Goal: Transaction & Acquisition: Obtain resource

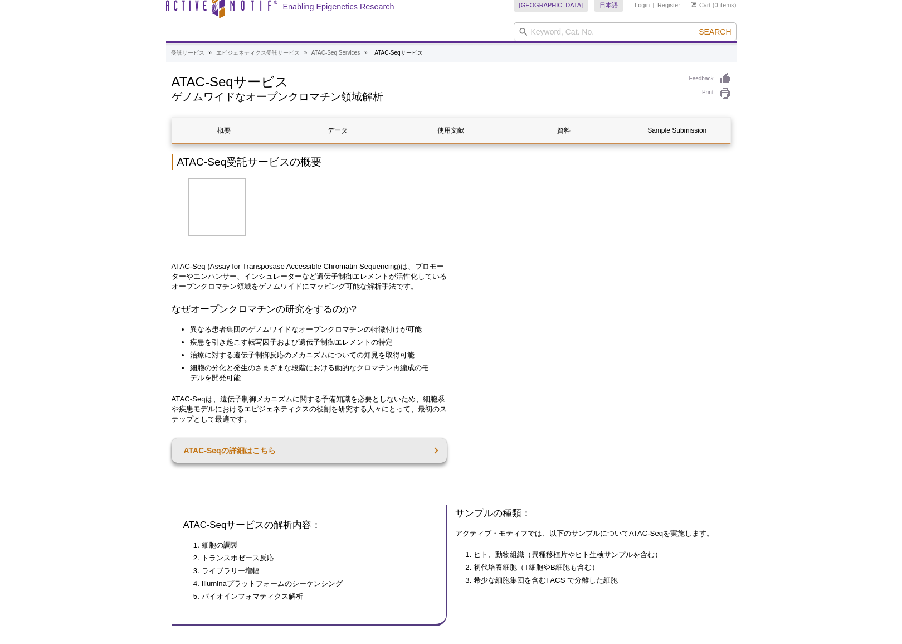
scroll to position [28, 0]
click at [431, 438] on link "ATAC-Seqの詳細はこちら" at bounding box center [310, 450] width 276 height 25
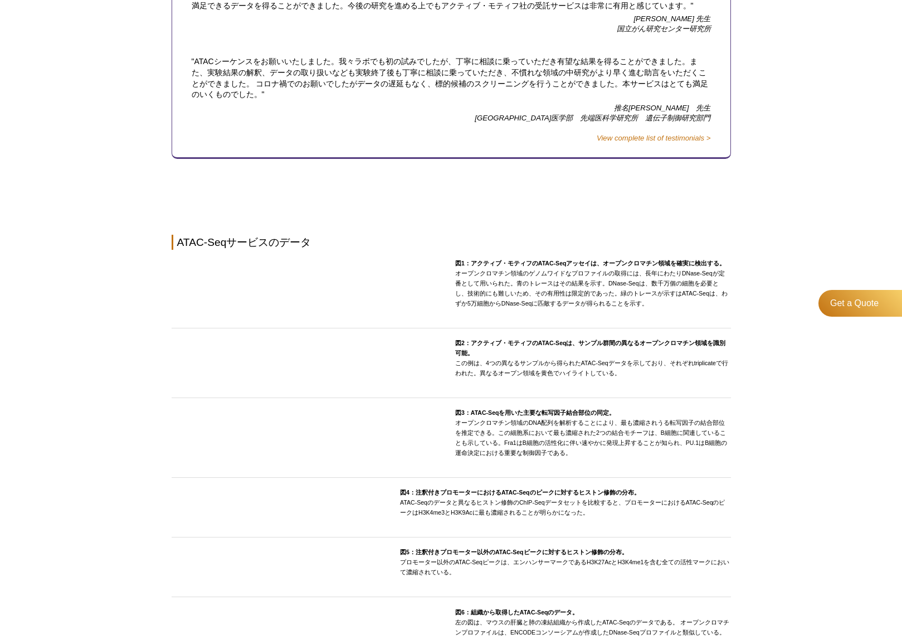
scroll to position [832, 0]
click at [172, 267] on img at bounding box center [172, 267] width 0 height 0
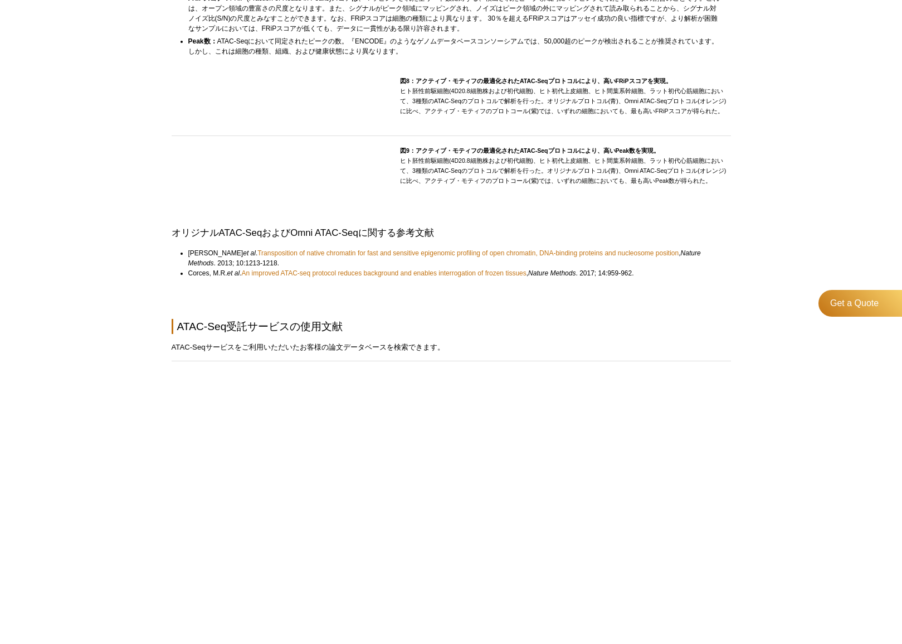
scroll to position [1723, 0]
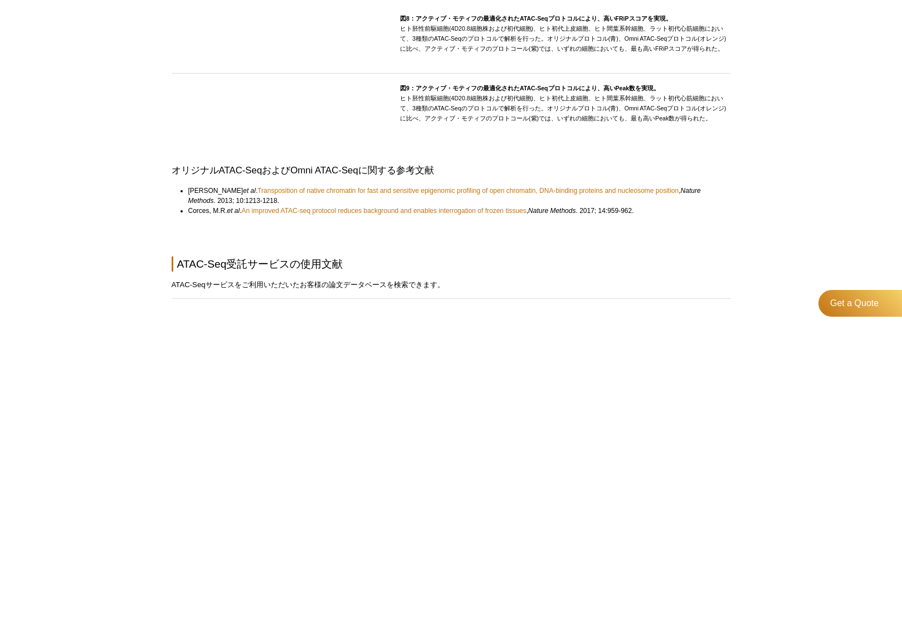
scroll to position [1684, 0]
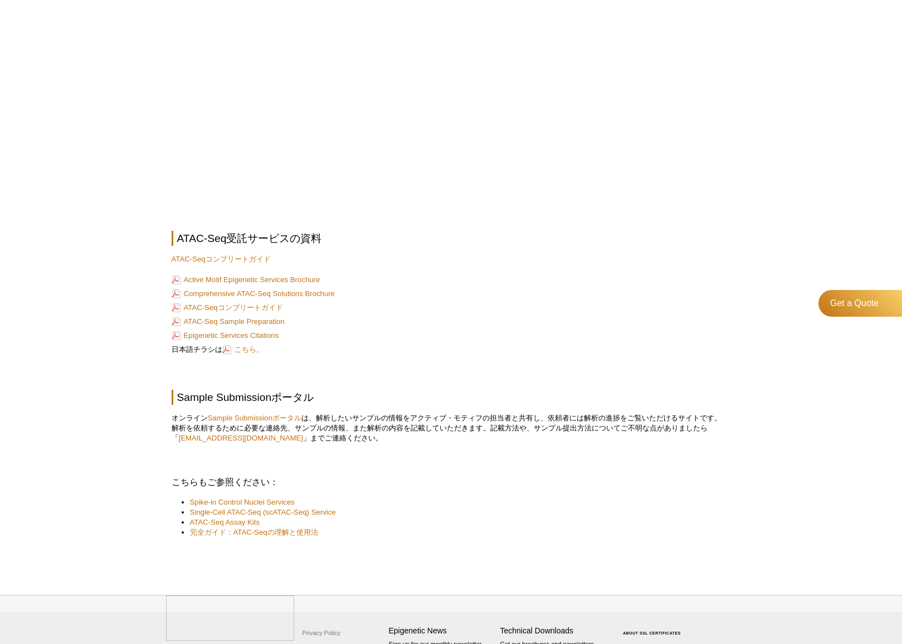
scroll to position [2216, 0]
click at [254, 255] on link "ATAC-Seqコンプリートガイド" at bounding box center [221, 259] width 99 height 8
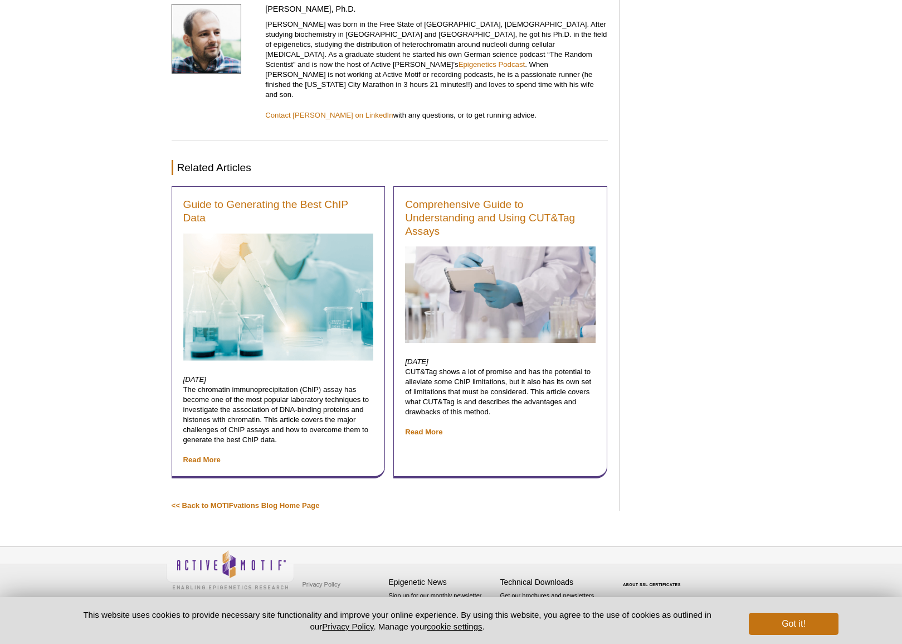
scroll to position [2675, 0]
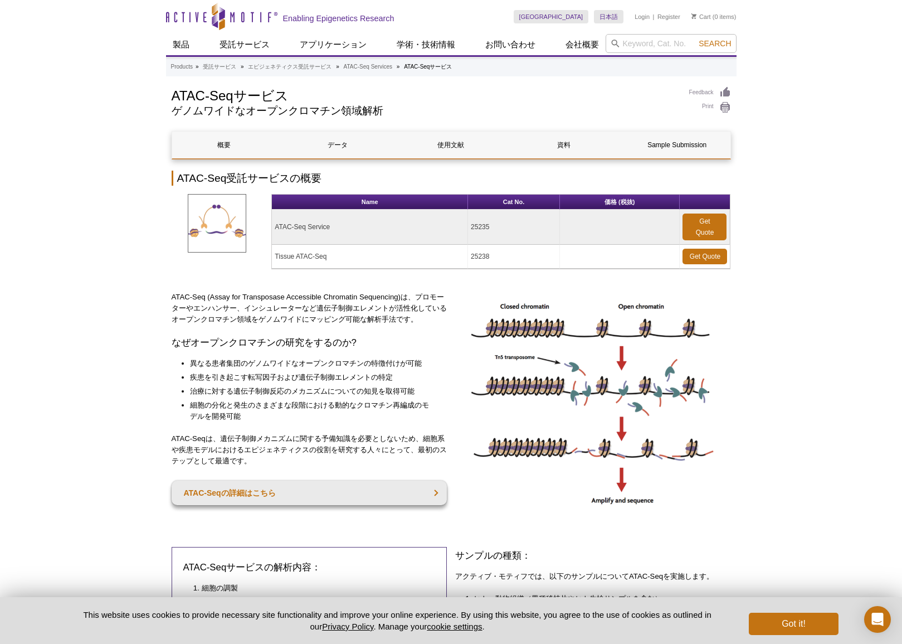
click at [616, 216] on td at bounding box center [620, 226] width 120 height 35
click at [697, 231] on link "Get Quote" at bounding box center [705, 226] width 44 height 27
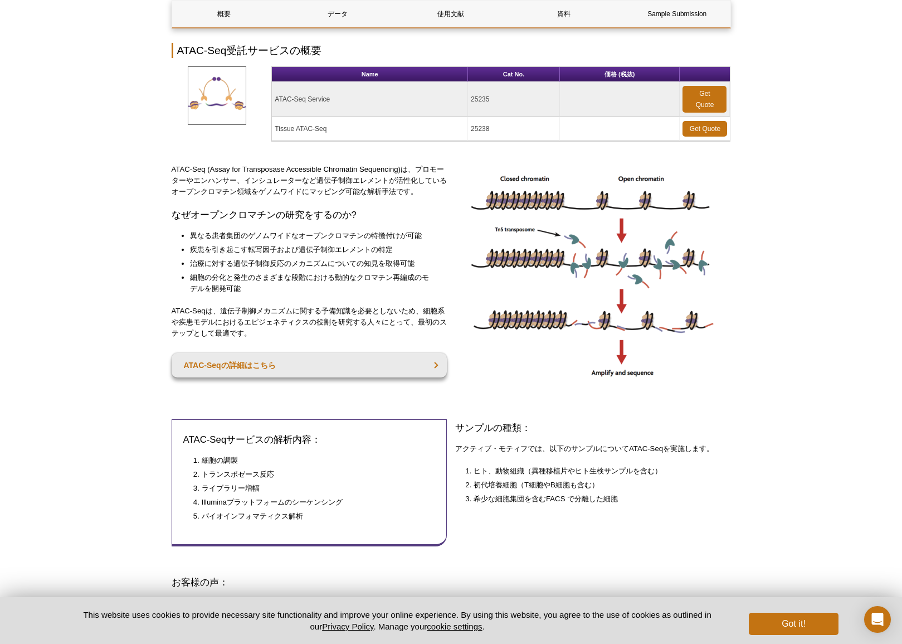
scroll to position [207, 0]
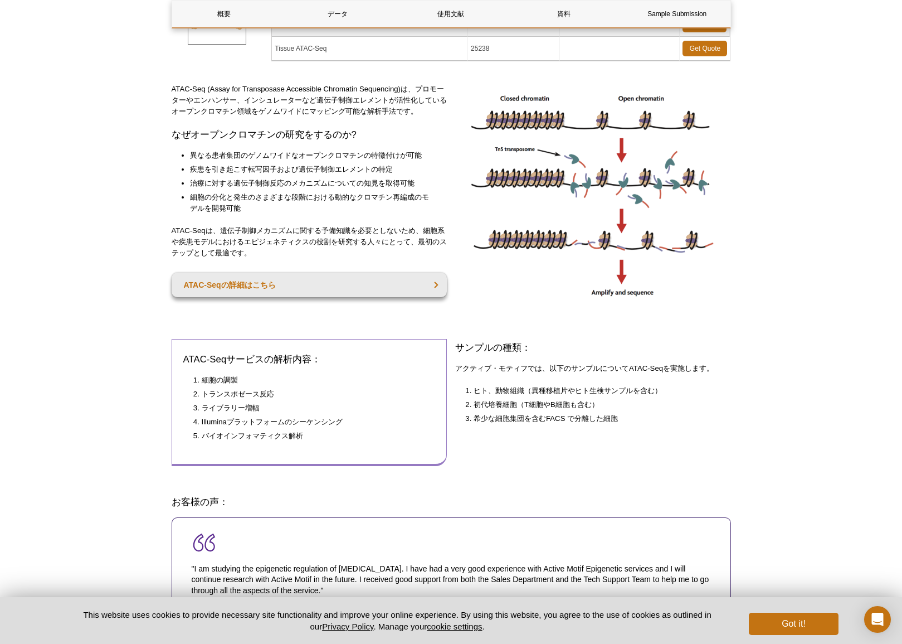
click at [290, 416] on li "Illuminaプラットフォームのシーケンシング" at bounding box center [313, 421] width 223 height 11
click at [542, 394] on li "ヒト、動物組織（異種移植片やヒト生検サンプルを含む）" at bounding box center [597, 390] width 246 height 11
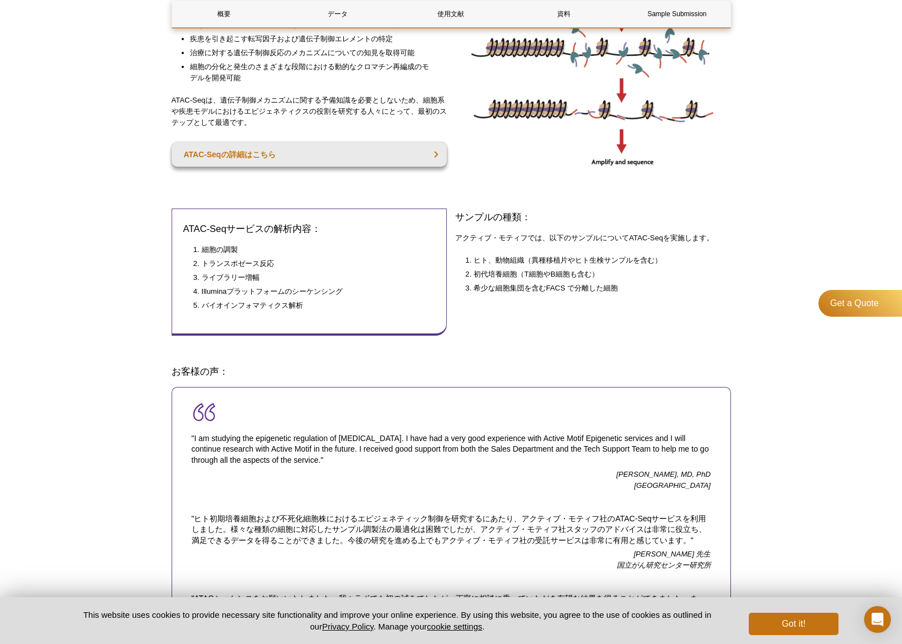
scroll to position [215, 0]
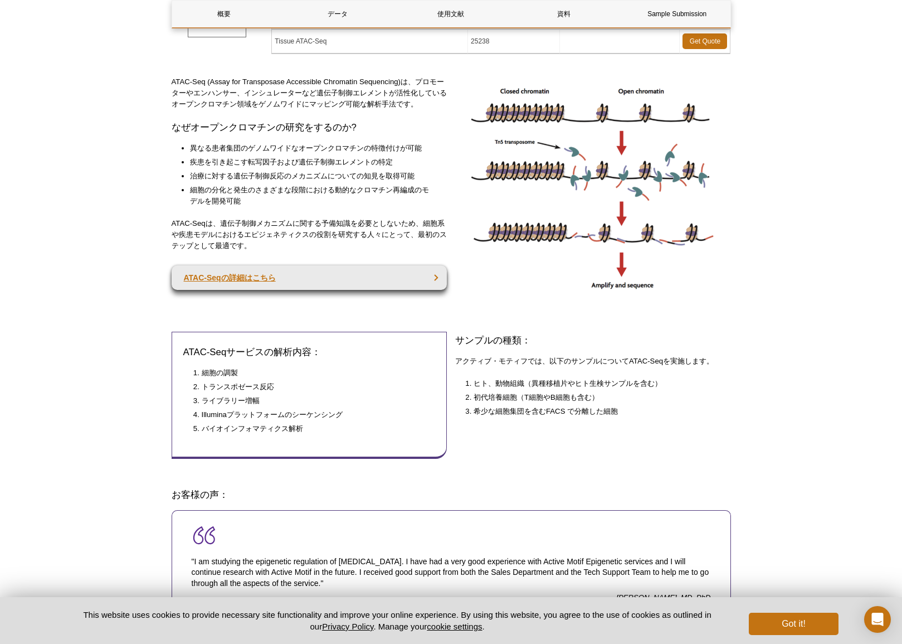
click at [270, 281] on link "ATAC-Seqの詳細はこちら" at bounding box center [310, 277] width 276 height 25
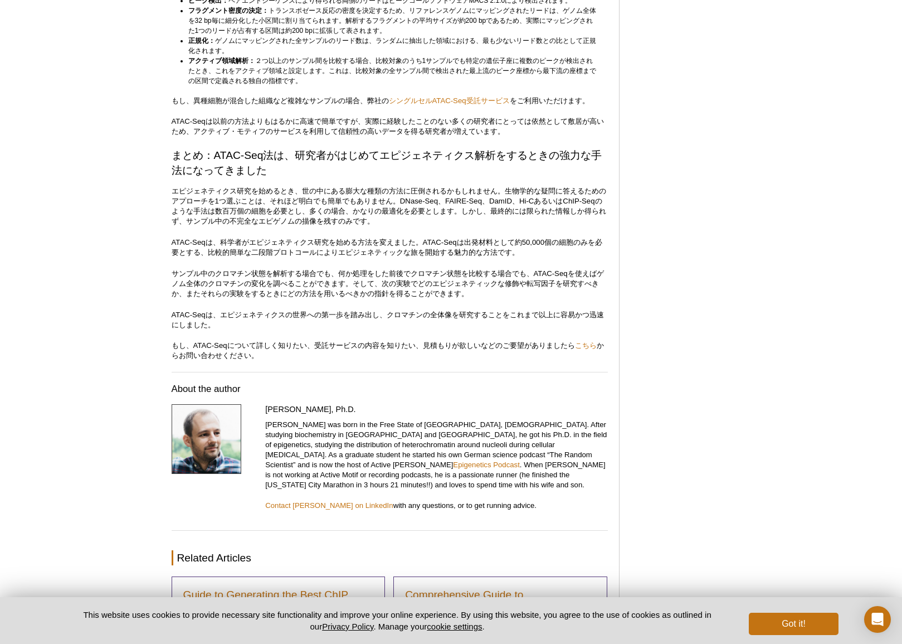
scroll to position [3244, 0]
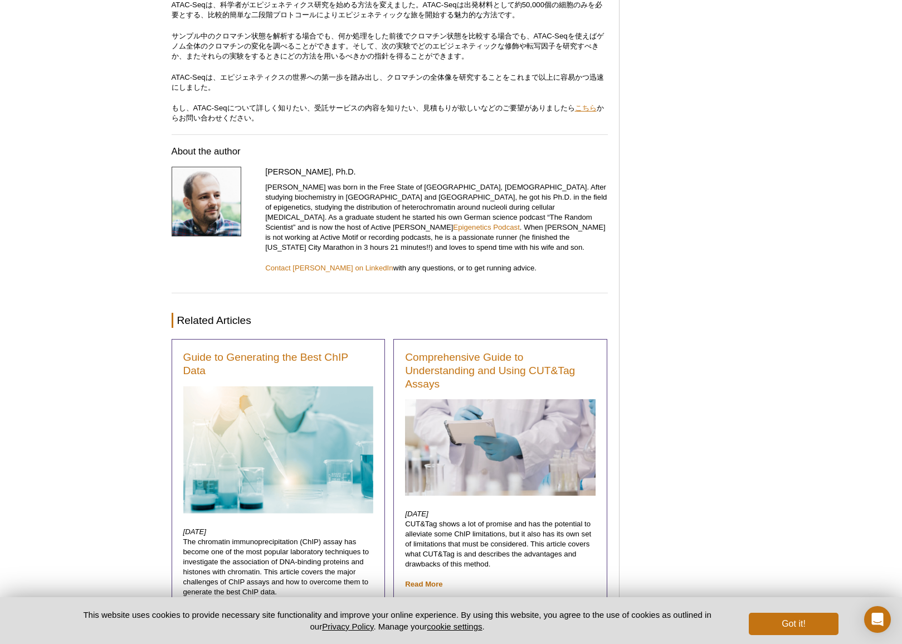
click at [592, 112] on link "こちら" at bounding box center [586, 108] width 22 height 8
